Goal: Task Accomplishment & Management: Use online tool/utility

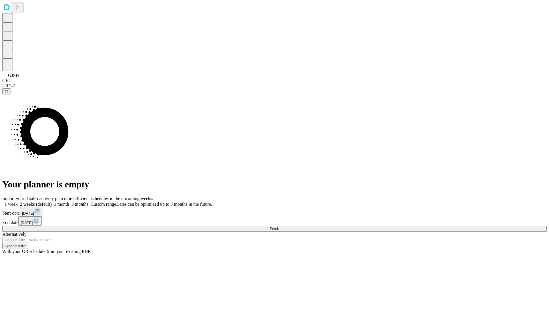
click at [279, 226] on span "Fetch" at bounding box center [274, 228] width 9 height 4
